Goal: Navigation & Orientation: Find specific page/section

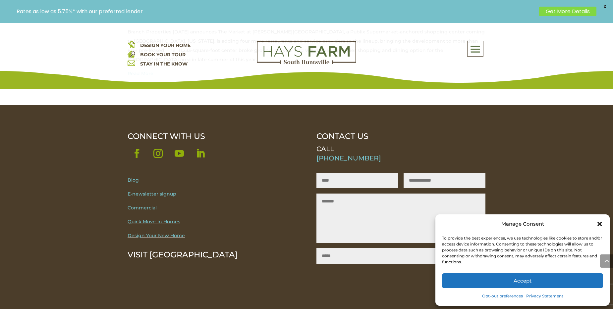
scroll to position [397, 0]
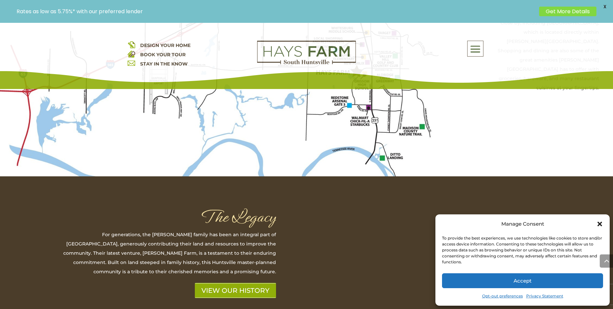
scroll to position [1657, 0]
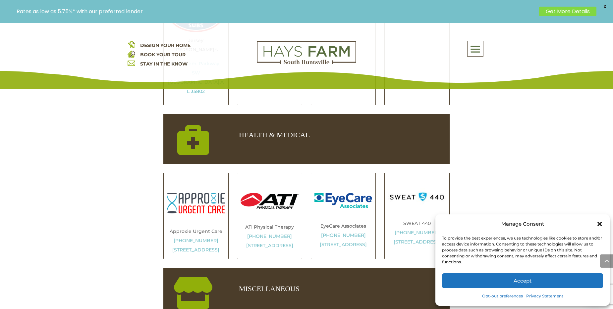
scroll to position [961, 0]
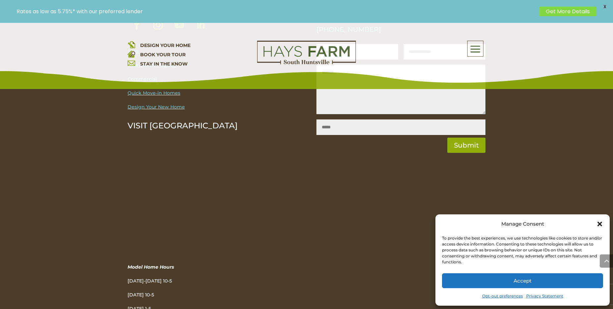
scroll to position [1126, 0]
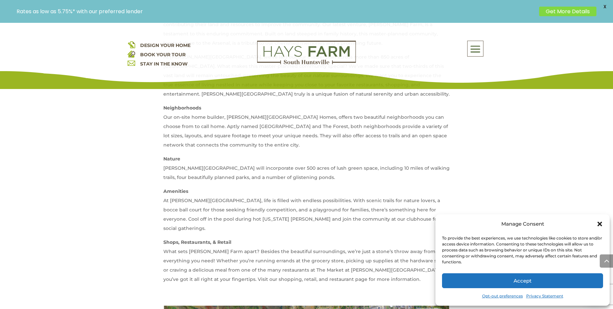
scroll to position [464, 0]
